Goal: Task Accomplishment & Management: Manage account settings

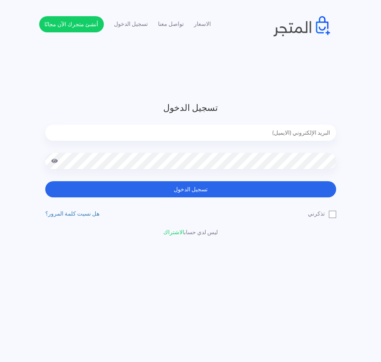
type input "[EMAIL_ADDRESS][DOMAIN_NAME]"
click at [57, 161] on span at bounding box center [54, 161] width 7 height 16
click at [330, 214] on label "تذكرني" at bounding box center [322, 214] width 28 height 8
click at [331, 214] on input "تذكرني" at bounding box center [333, 212] width 5 height 5
checkbox input "true"
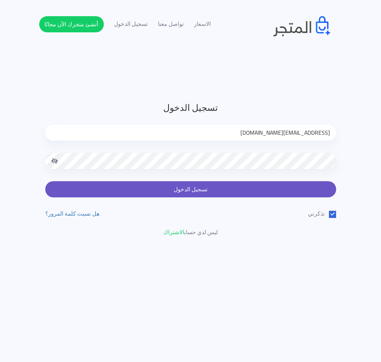
click at [182, 188] on button "تسجيل الدخول" at bounding box center [190, 189] width 291 height 16
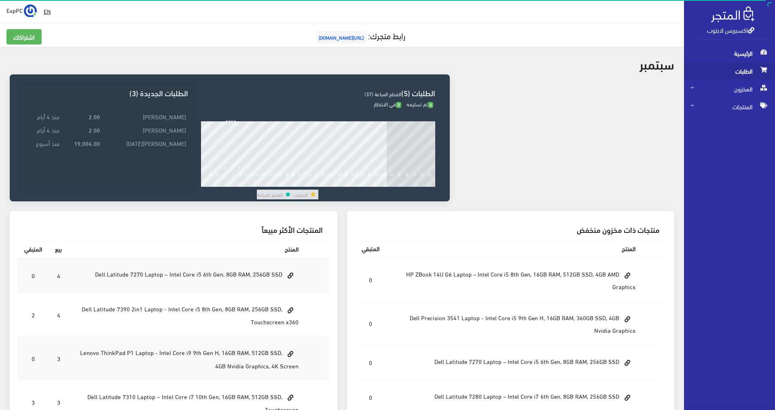
click at [385, 72] on span "الطلبات" at bounding box center [729, 71] width 78 height 18
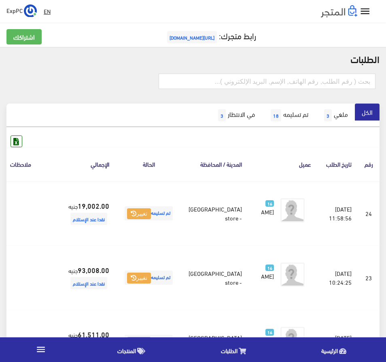
drag, startPoint x: 70, startPoint y: 3, endPoint x: 119, endPoint y: 13, distance: 50.9
click at [120, 16] on div " EN ExpPC اشتراكي" at bounding box center [193, 11] width 386 height 23
click at [326, 38] on h5 "رابط متجرك: https://www.expresslaptop.com" at bounding box center [192, 37] width 373 height 16
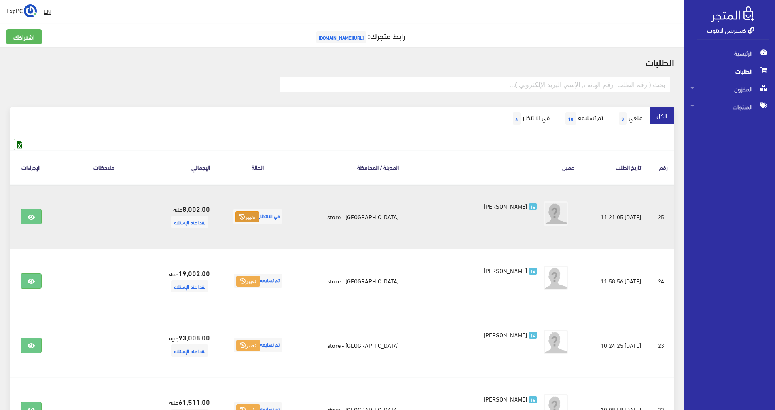
click at [245, 214] on icon at bounding box center [242, 217] width 6 height 6
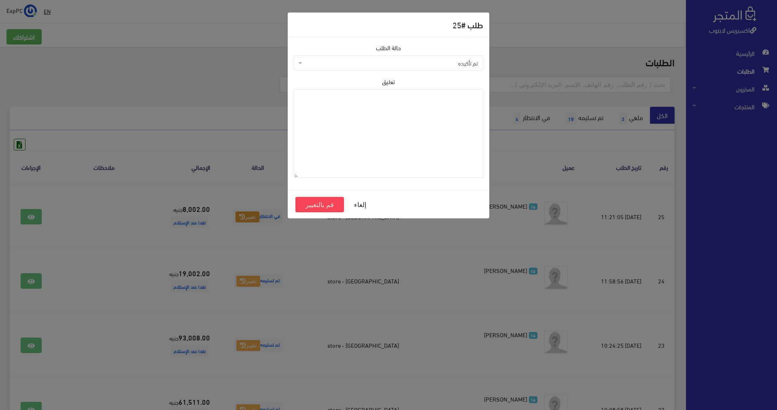
click at [385, 60] on span "تم تأكيده" at bounding box center [391, 63] width 174 height 8
select select "4"
click at [320, 203] on button "قم بالتغيير" at bounding box center [319, 204] width 49 height 15
